Goal: Transaction & Acquisition: Complete application form

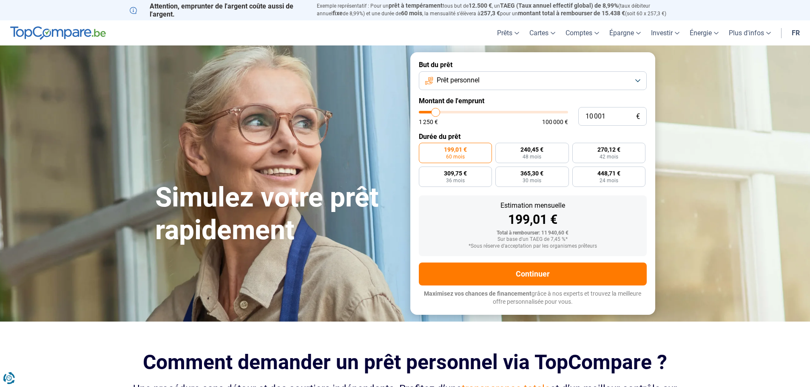
click at [638, 83] on button "Prêt personnel" at bounding box center [533, 80] width 228 height 19
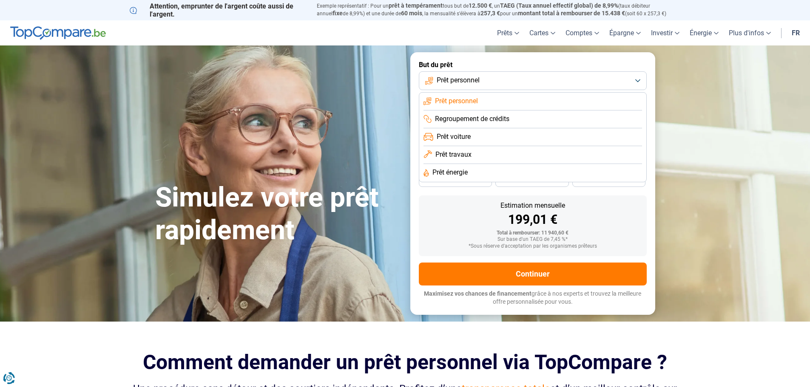
click at [457, 154] on span "Prêt travaux" at bounding box center [453, 154] width 36 height 9
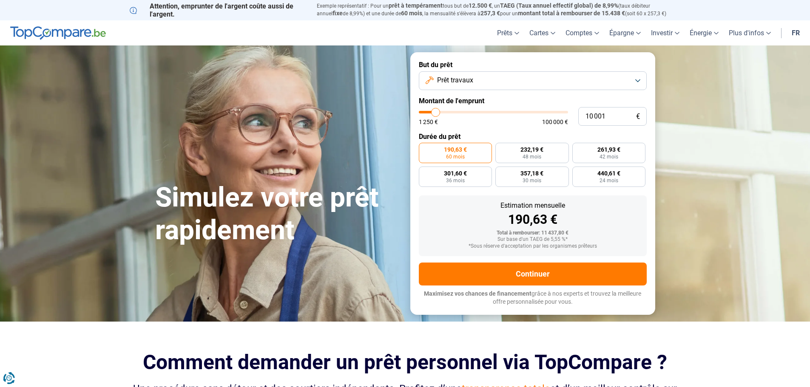
type input "9 750"
type input "9750"
type input "10 250"
type input "10250"
type input "11 250"
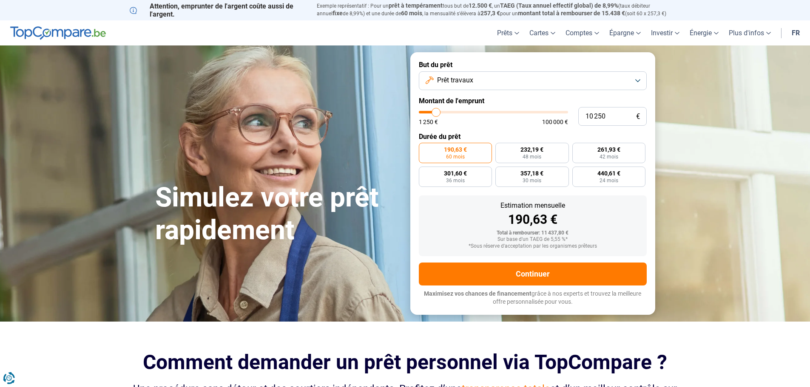
type input "11250"
type input "12 750"
type input "12750"
type input "13 250"
type input "13250"
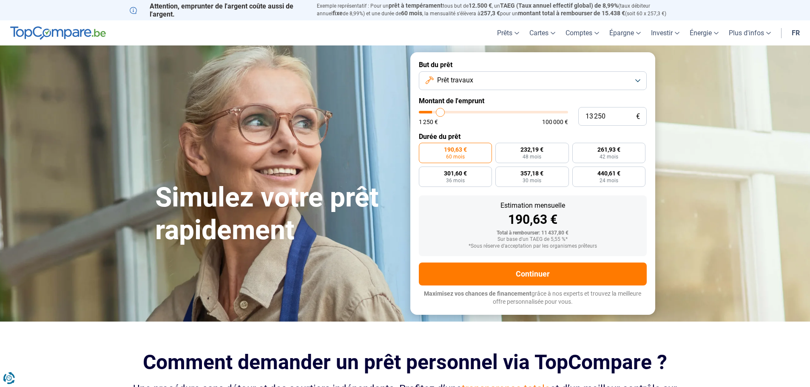
type input "14 250"
type input "14250"
type input "14 750"
type input "14750"
type input "15 500"
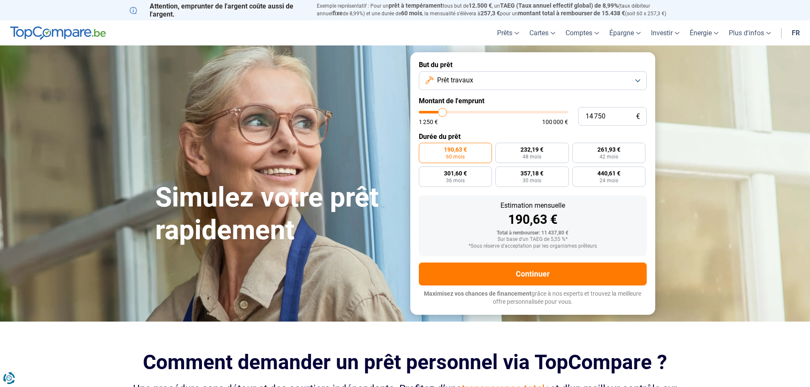
type input "15500"
type input "15 750"
type input "15750"
type input "16 500"
type input "16500"
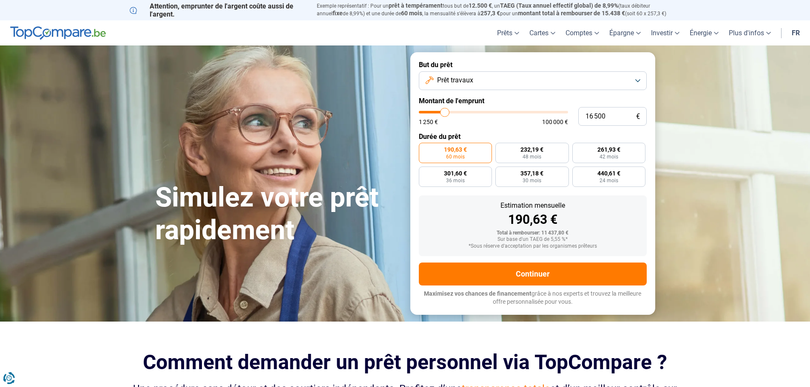
type input "17 000"
type input "17000"
type input "17 500"
type input "17500"
type input "17 750"
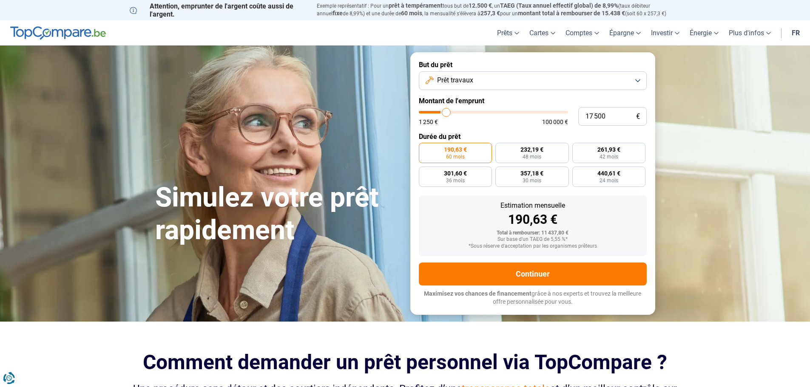
type input "17750"
type input "18 000"
type input "18000"
type input "18 500"
type input "18500"
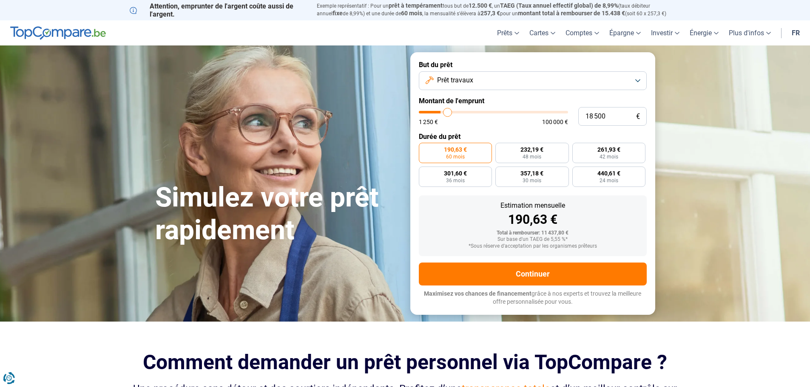
type input "18 750"
type input "18750"
type input "19 000"
type input "19000"
type input "19 250"
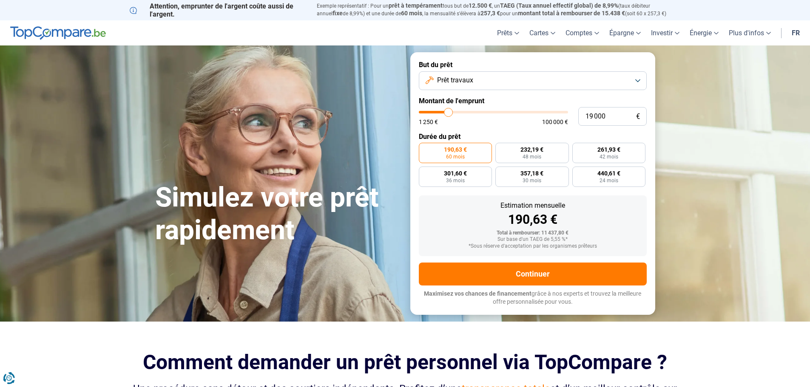
type input "19250"
type input "19 750"
type input "19750"
type input "20 000"
type input "20000"
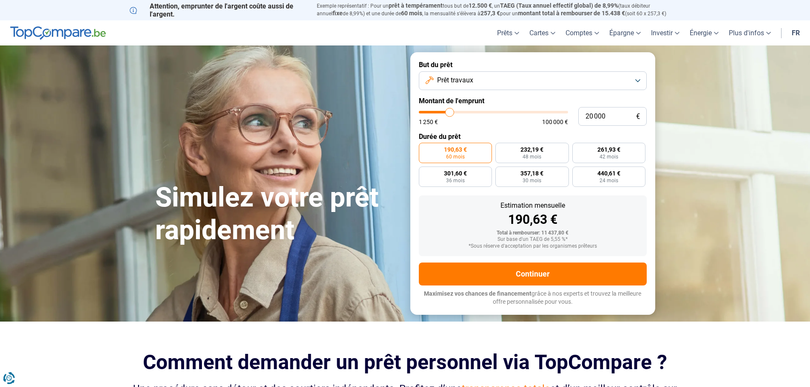
type input "20 250"
type input "20250"
type input "20 500"
type input "20500"
type input "21 250"
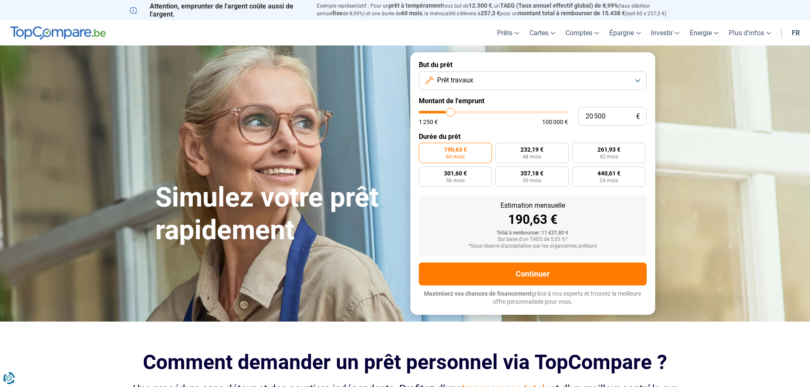
type input "21250"
type input "21 500"
type input "21500"
type input "21 750"
type input "21750"
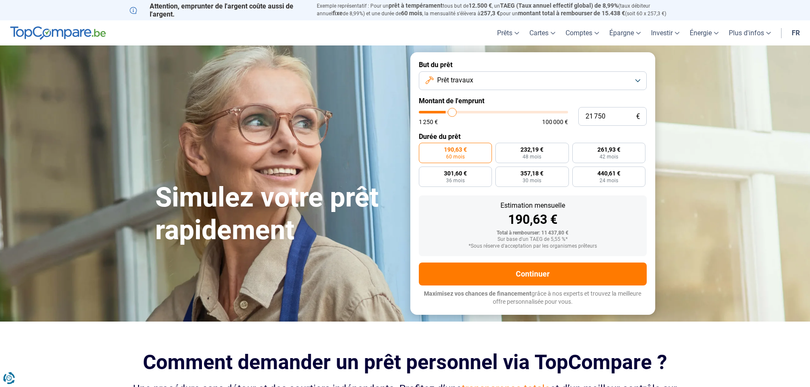
type input "22 000"
type input "22000"
type input "22 750"
type input "22750"
type input "23 750"
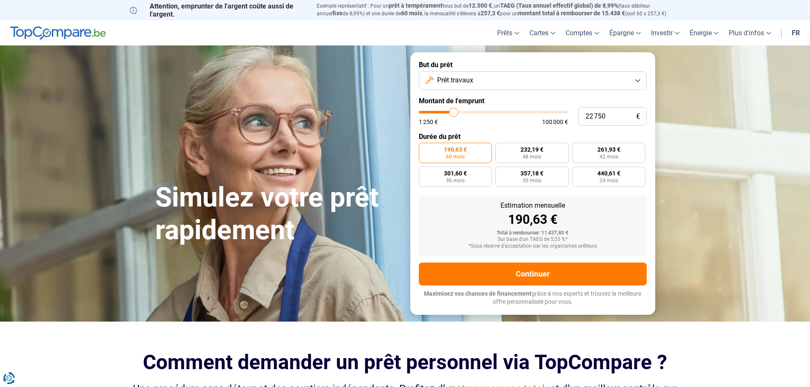
type input "23750"
type input "25 750"
type input "25750"
type input "27 500"
type input "27500"
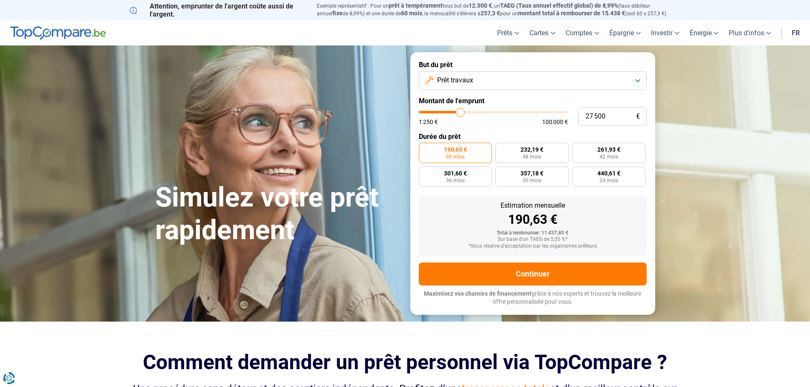
type input "29 000"
type input "29000"
type input "29 750"
type input "29750"
type input "30 500"
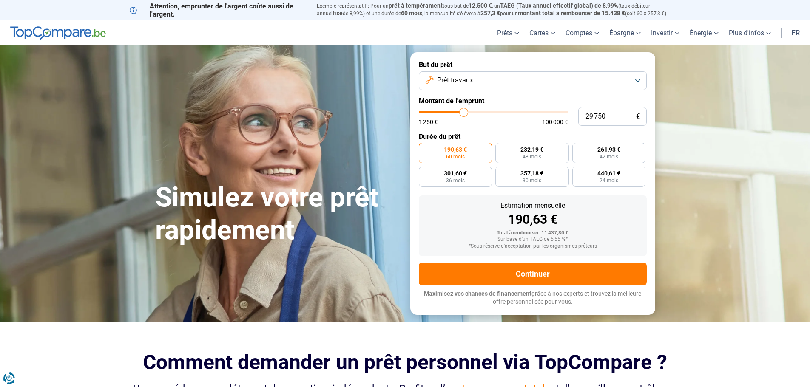
type input "30500"
type input "30 750"
type input "30750"
type input "29 500"
type input "29500"
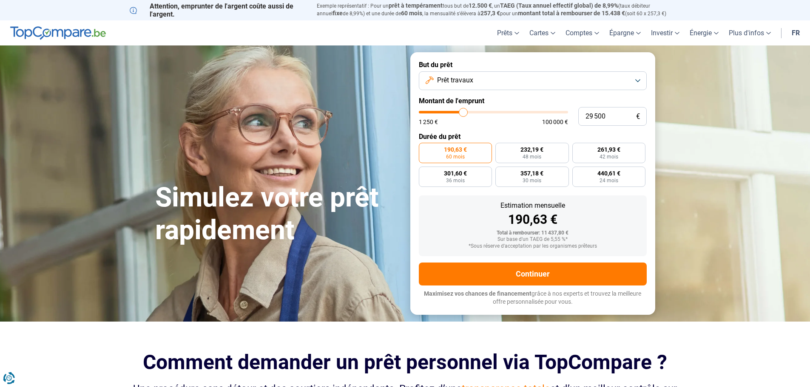
type input "28 250"
type input "28250"
type input "26 750"
type input "26750"
type input "25 750"
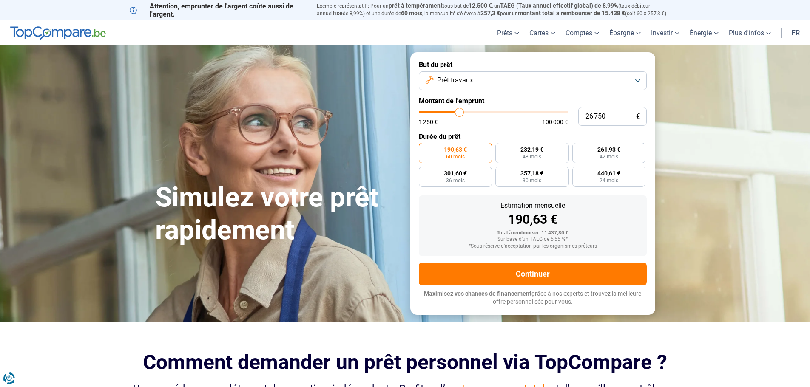
type input "25750"
type input "25 000"
type input "25000"
type input "23 500"
type input "23500"
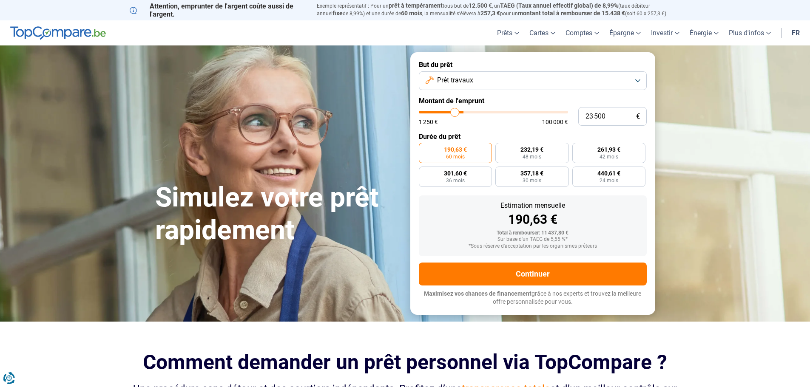
type input "22 750"
type input "22750"
type input "22 000"
type input "22000"
type input "21 750"
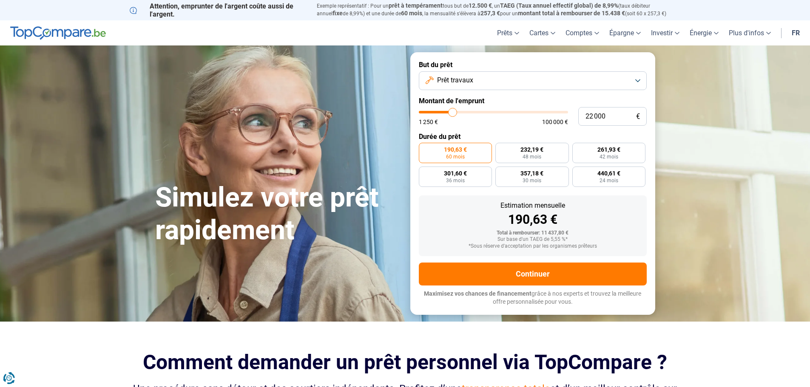
type input "21750"
type input "21 500"
type input "21500"
type input "21 250"
type input "21250"
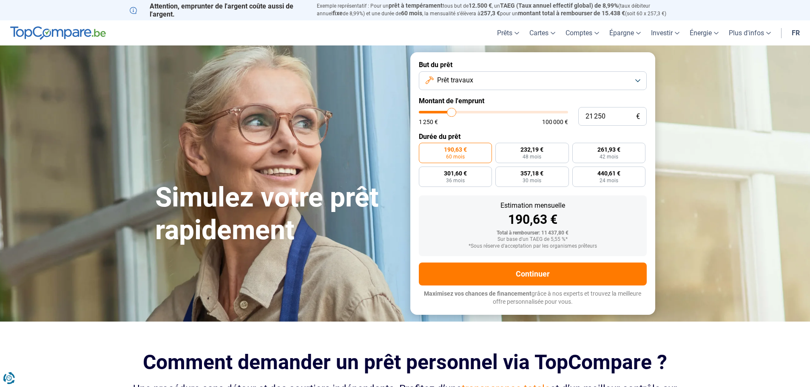
type input "20 750"
type input "20750"
type input "20 000"
type input "20000"
type input "19 750"
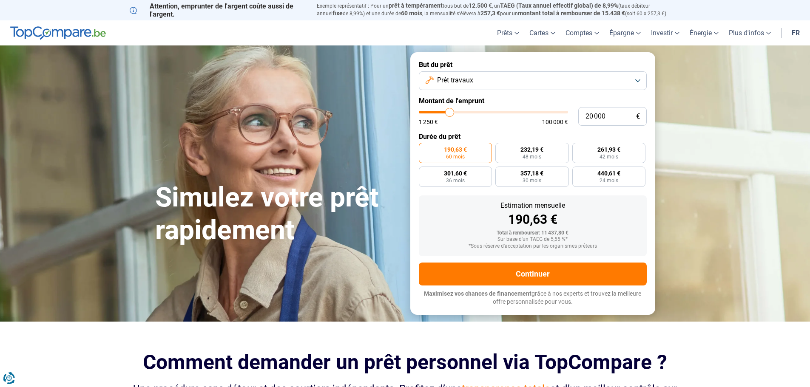
type input "19750"
type input "19 000"
type input "19000"
type input "18 500"
type input "18500"
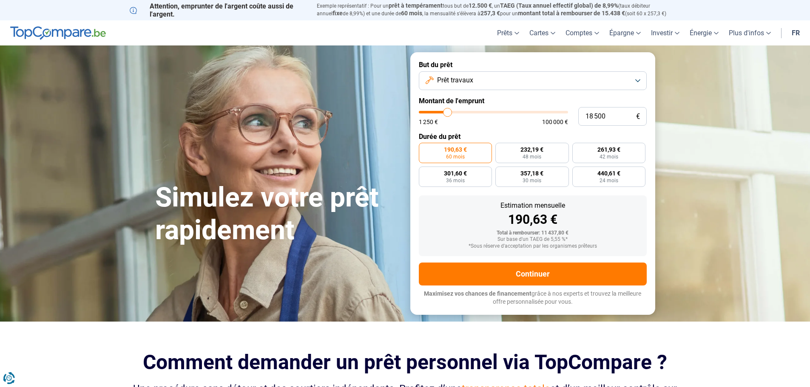
type input "18 000"
type input "18000"
type input "17 500"
type input "17500"
type input "16 500"
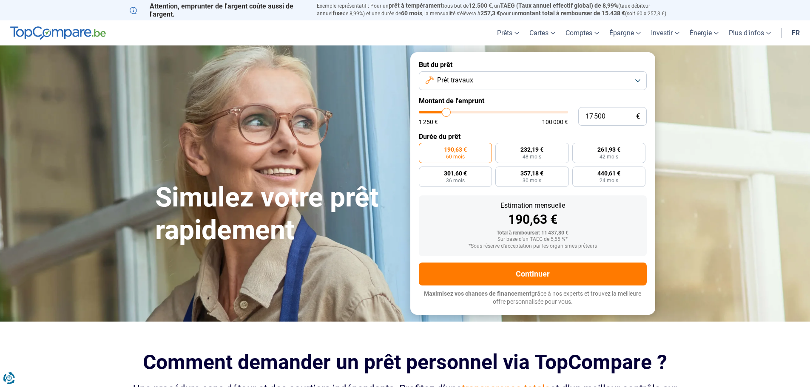
type input "16500"
type input "16 250"
type input "16250"
type input "16 000"
type input "16000"
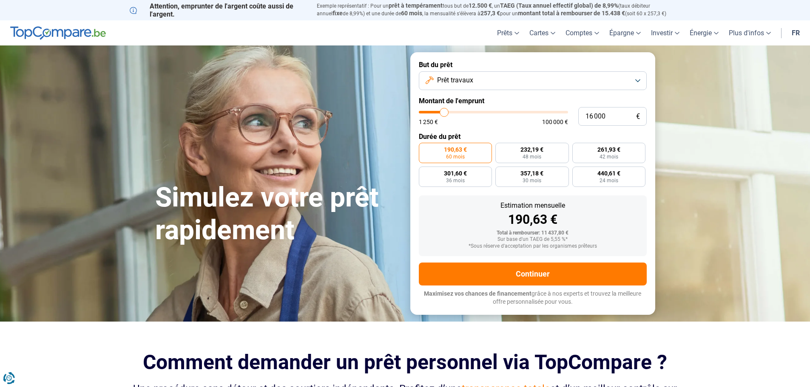
type input "15 750"
type input "15750"
type input "15 000"
type input "15000"
type input "14 750"
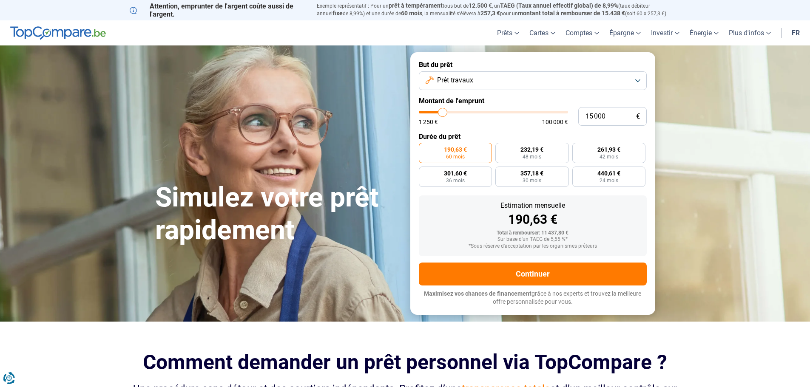
type input "14750"
type input "14 250"
type input "14250"
type input "13 250"
type input "13250"
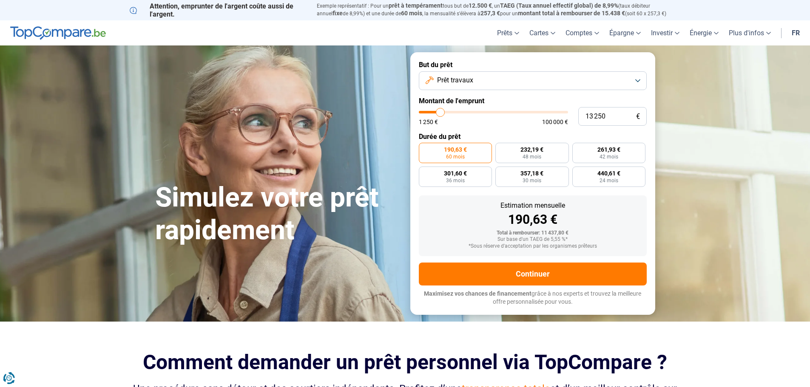
type input "12 500"
type input "12500"
type input "11 750"
type input "11750"
type input "11 500"
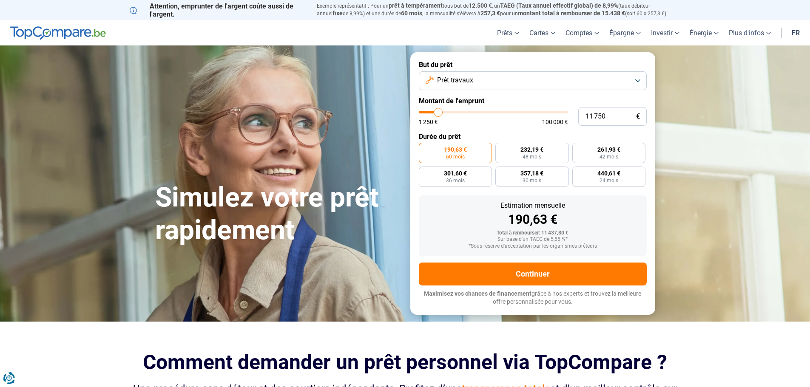
type input "11500"
type input "11 250"
type input "11250"
type input "11 000"
type input "11000"
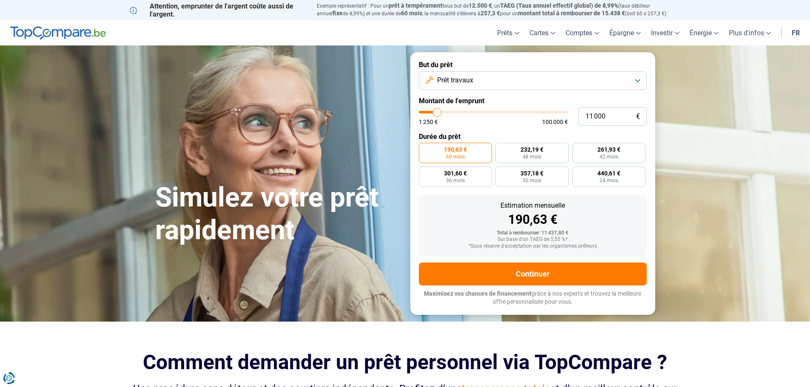
type input "10 250"
type input "10250"
type input "9 750"
type input "9750"
type input "9 500"
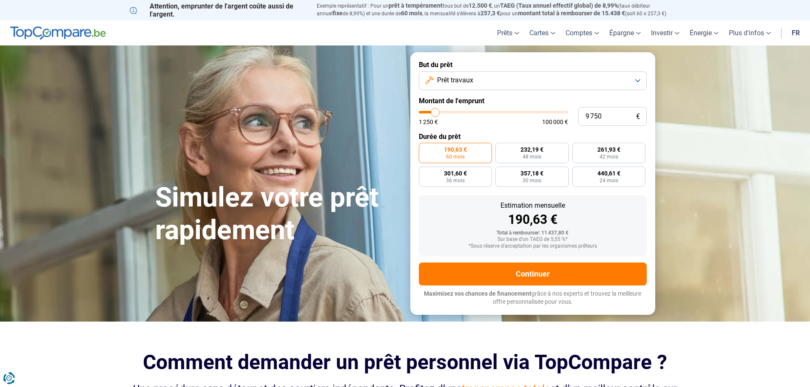
type input "9500"
type input "9 750"
type input "9750"
type input "10 250"
type input "10250"
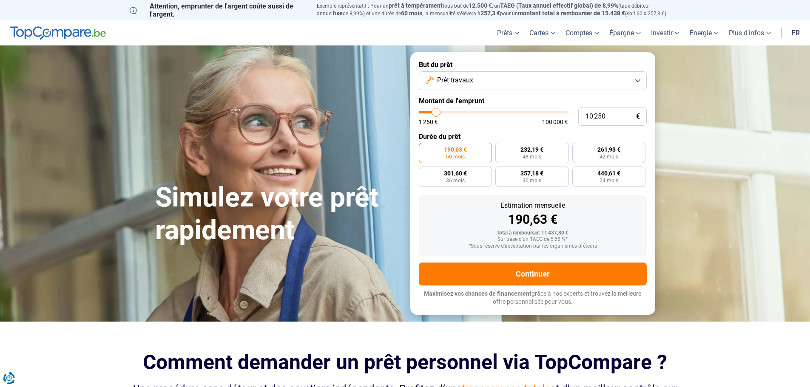
type input "10 000"
type input "10000"
type input "9 750"
type input "9750"
type input "9 500"
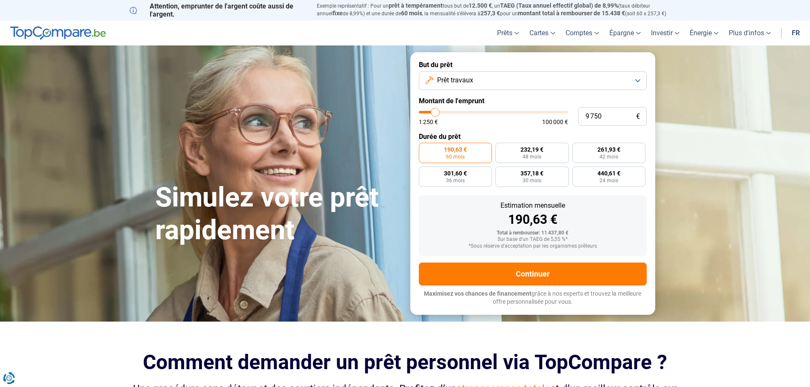
type input "9500"
type input "10 250"
type input "10250"
type input "10 500"
type input "10500"
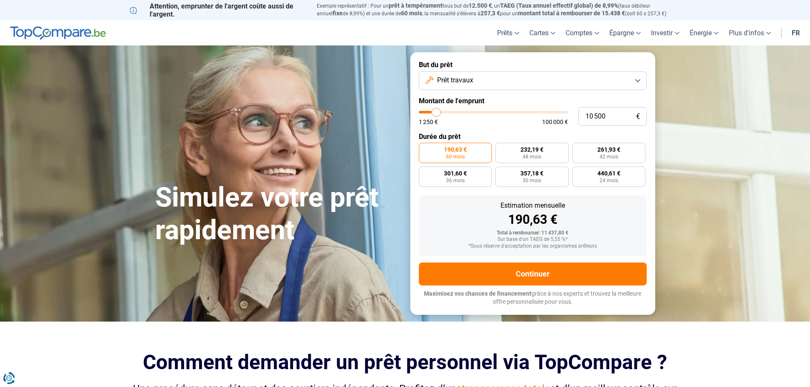
type input "11 250"
type input "11250"
type input "11 000"
type input "11000"
type input "10 500"
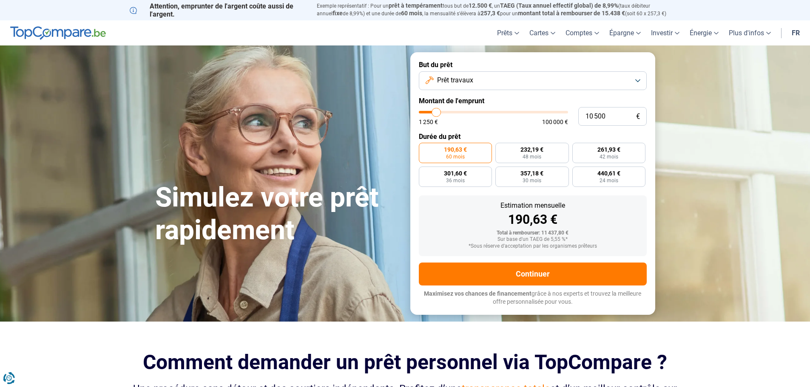
type input "10500"
click at [437, 111] on input "range" at bounding box center [493, 112] width 149 height 3
type input "11 000"
type input "11000"
type input "11 250"
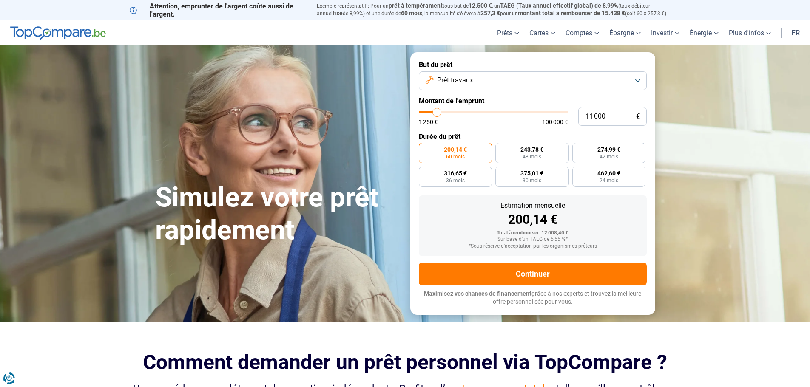
type input "11250"
type input "11 500"
type input "11500"
type input "12 000"
type input "12000"
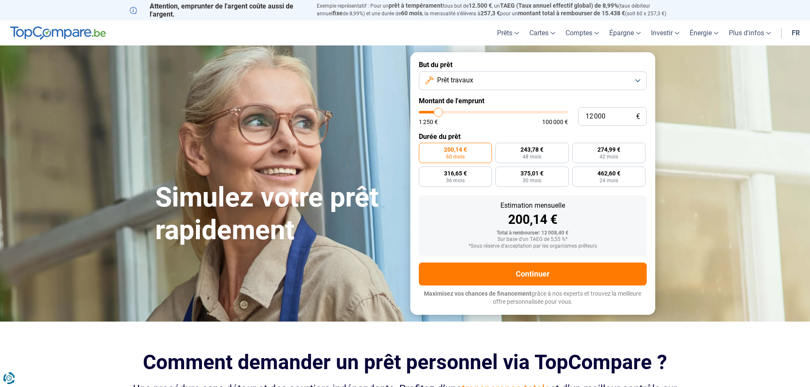
type input "12 500"
type input "12500"
type input "13 000"
type input "13000"
type input "13 250"
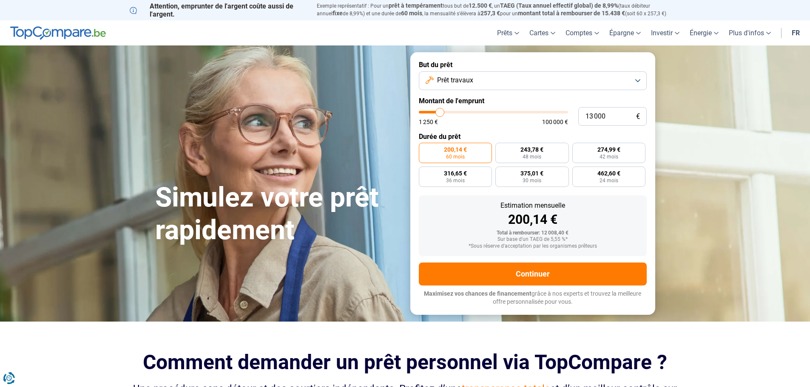
type input "13250"
type input "13 500"
type input "13500"
type input "14 000"
type input "14000"
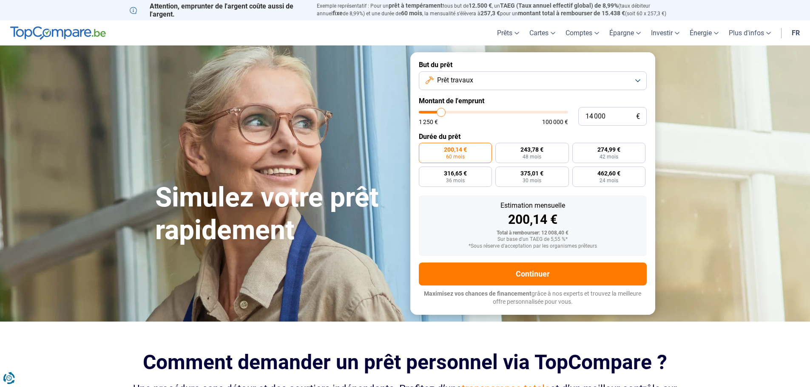
type input "14 250"
type input "14250"
type input "14 500"
type input "14500"
type input "15 750"
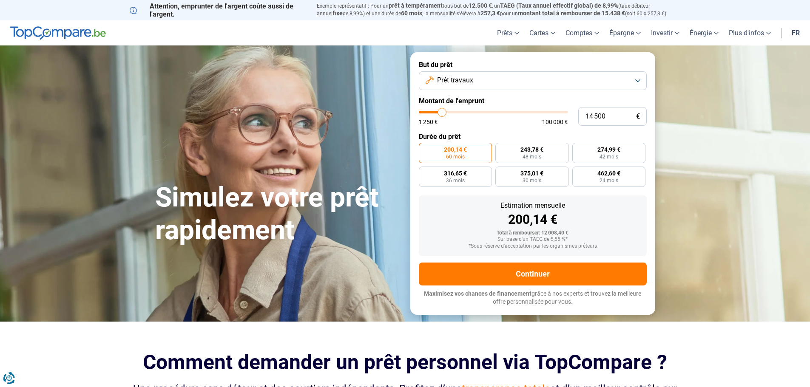
type input "15750"
type input "16 000"
type input "16000"
type input "16 250"
type input "16250"
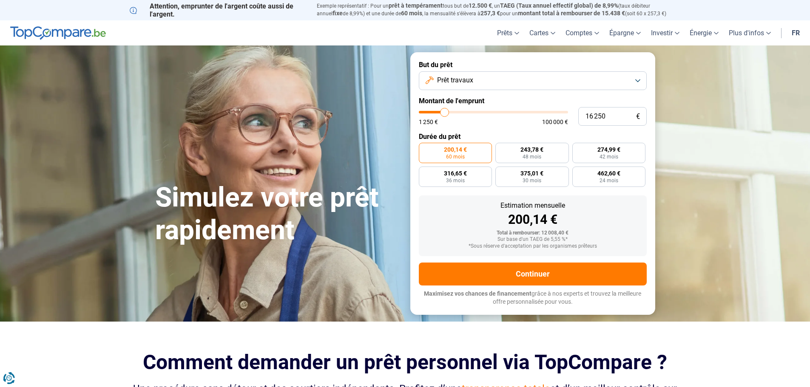
type input "16 500"
type input "16500"
type input "17 250"
type input "17250"
type input "17 500"
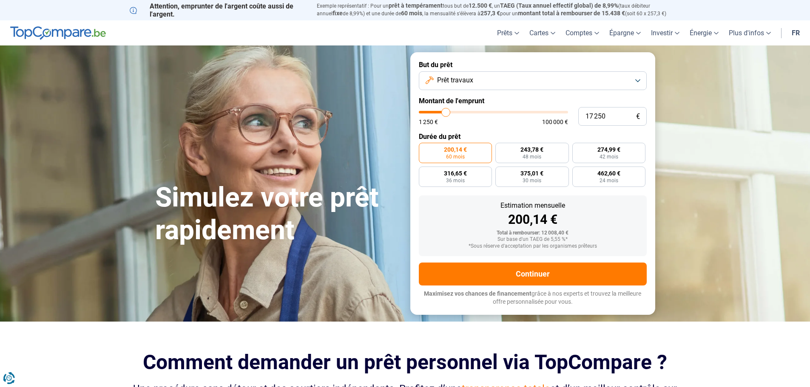
type input "17500"
type input "17 750"
type input "17750"
type input "18 500"
type input "18500"
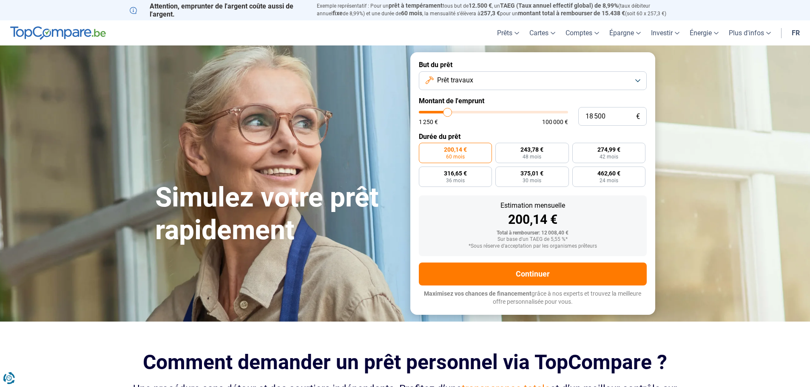
type input "20 000"
type input "20000"
type input "20 500"
type input "20500"
type input "20 750"
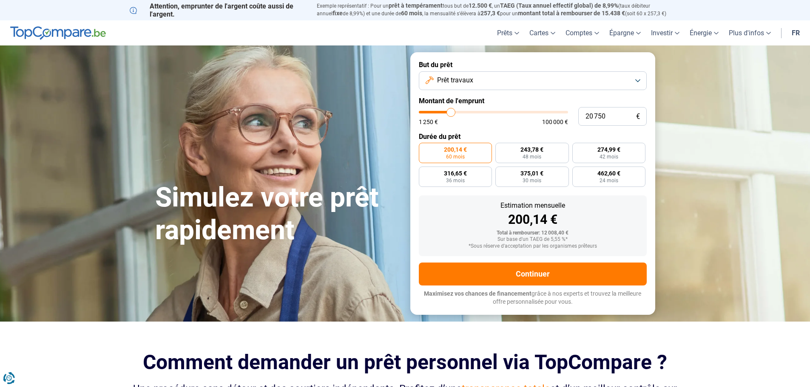
drag, startPoint x: 437, startPoint y: 112, endPoint x: 451, endPoint y: 114, distance: 14.7
type input "20750"
click at [451, 113] on input "range" at bounding box center [493, 112] width 149 height 3
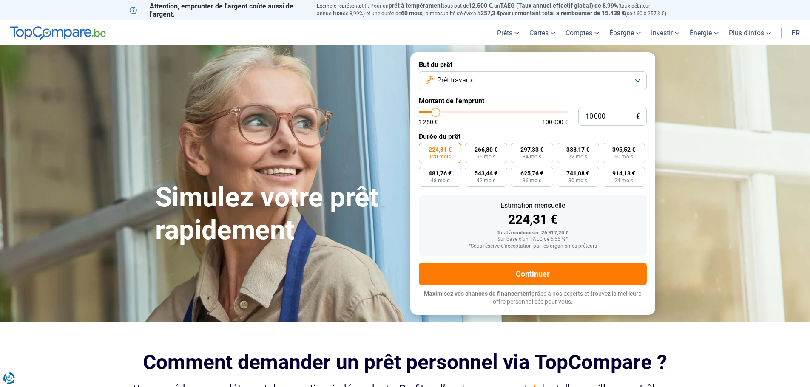
drag, startPoint x: 451, startPoint y: 112, endPoint x: 436, endPoint y: 113, distance: 15.8
click at [436, 113] on input "range" at bounding box center [493, 112] width 149 height 3
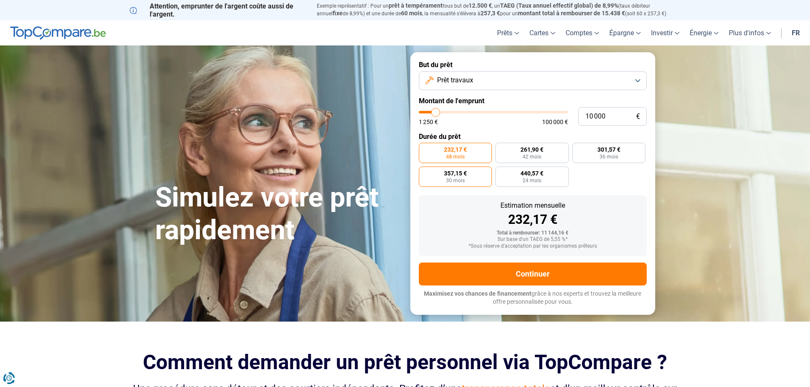
click at [459, 179] on span "30 mois" at bounding box center [455, 180] width 19 height 5
click at [424, 172] on input "357,15 € 30 mois" at bounding box center [422, 170] width 6 height 6
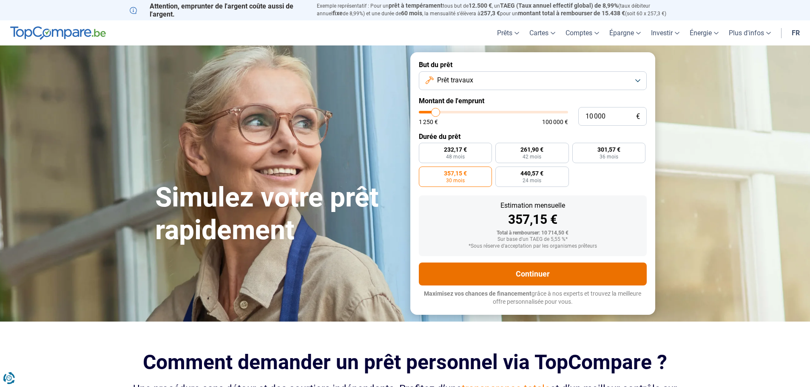
click at [542, 275] on button "Continuer" at bounding box center [533, 274] width 228 height 23
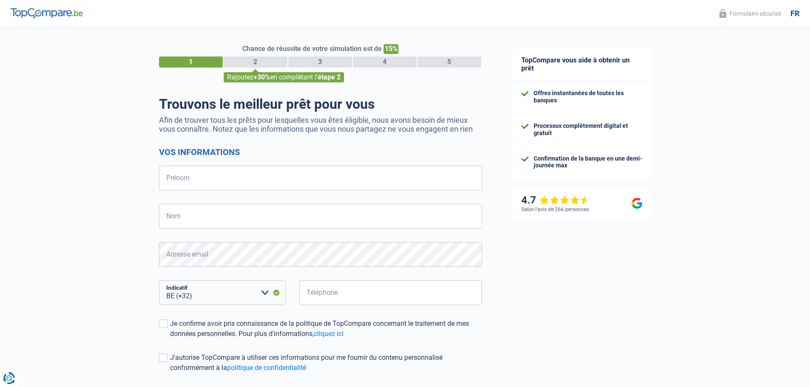
select select "32"
click at [219, 177] on input "Prénom" at bounding box center [320, 178] width 323 height 25
type input "nadine"
type input "lemoine"
type input "495288300"
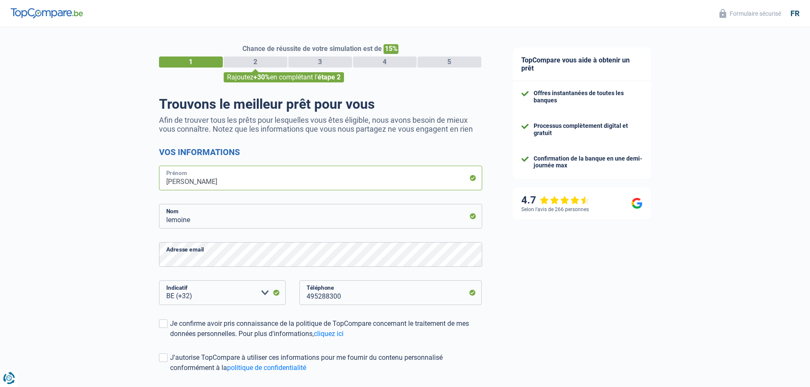
scroll to position [74, 0]
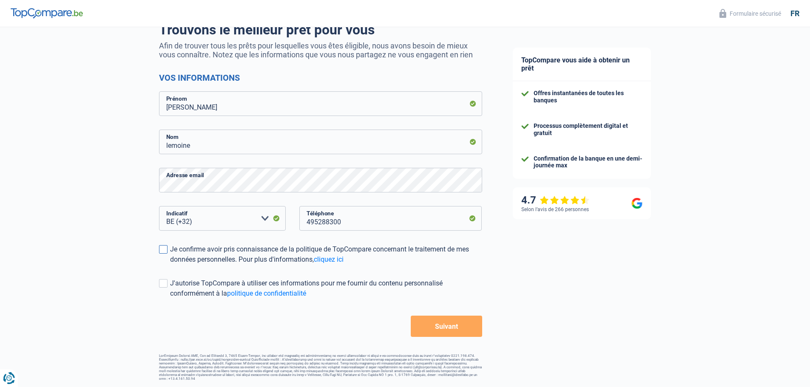
click at [164, 250] on span at bounding box center [163, 249] width 9 height 9
click at [170, 265] on input "Je confirme avoir pris connaissance de la politique de TopCompare concernant le…" at bounding box center [170, 265] width 0 height 0
click at [162, 285] on span at bounding box center [163, 283] width 9 height 9
click at [170, 299] on input "J'autorise TopCompare à utiliser ces informations pour me fournir du contenu pe…" at bounding box center [170, 299] width 0 height 0
click at [454, 330] on button "Suivant" at bounding box center [446, 326] width 71 height 21
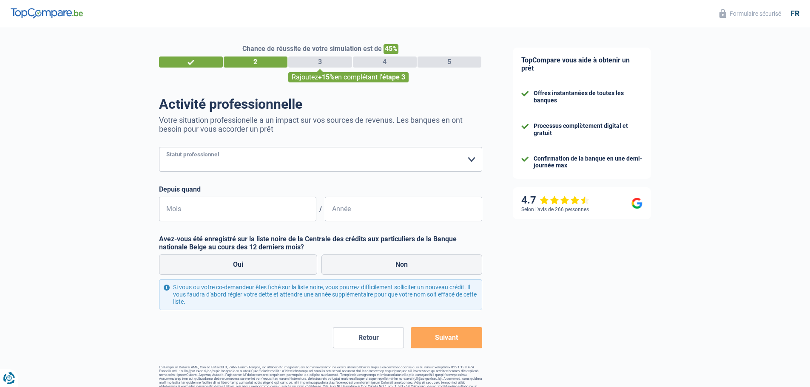
click at [473, 160] on select "Ouvrier Employé privé Employé public Invalide Indépendant Pensionné Chômeur Mut…" at bounding box center [320, 159] width 323 height 25
select select "privateEmployee"
click at [159, 148] on select "Ouvrier Employé privé Employé public Invalide Indépendant Pensionné Chômeur Mut…" at bounding box center [320, 159] width 323 height 25
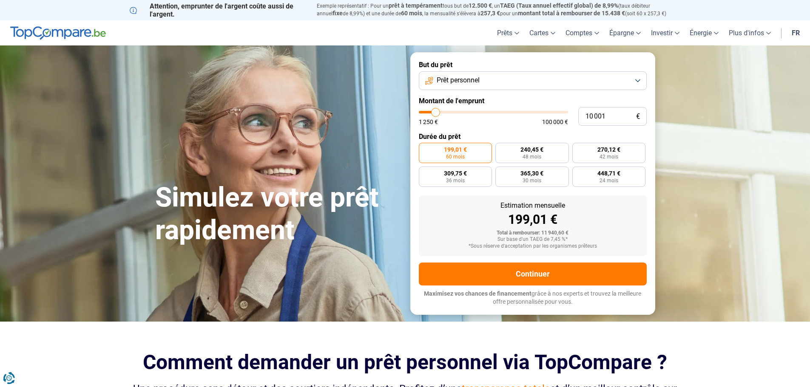
click at [641, 80] on button "Prêt personnel" at bounding box center [533, 80] width 228 height 19
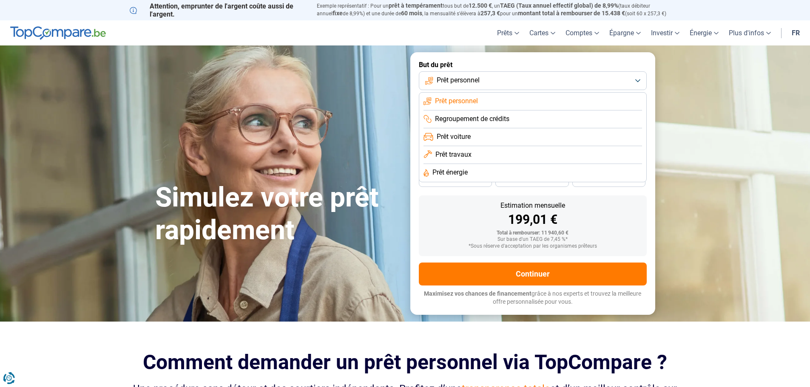
click at [458, 156] on span "Prêt travaux" at bounding box center [453, 154] width 36 height 9
